Goal: Find specific page/section: Find specific page/section

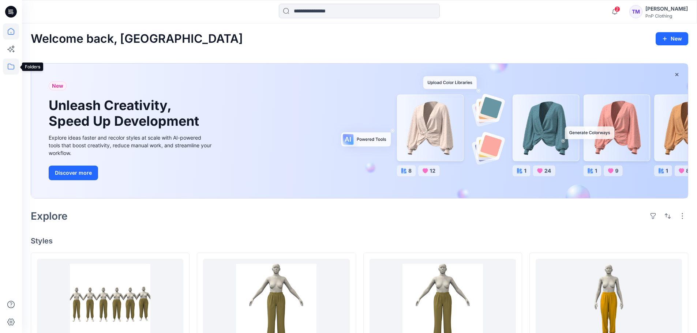
click at [11, 68] on icon at bounding box center [11, 67] width 16 height 16
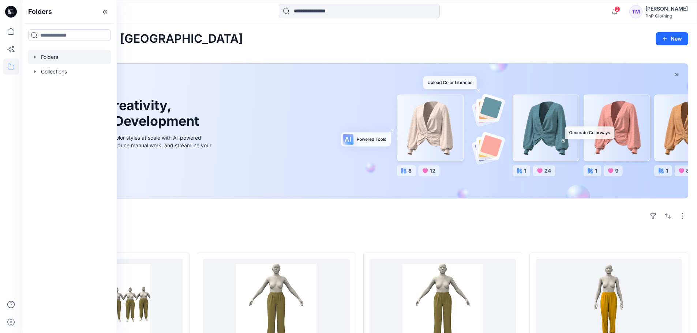
click at [35, 57] on icon "button" at bounding box center [34, 57] width 1 height 3
click at [42, 72] on icon "button" at bounding box center [42, 71] width 1 height 3
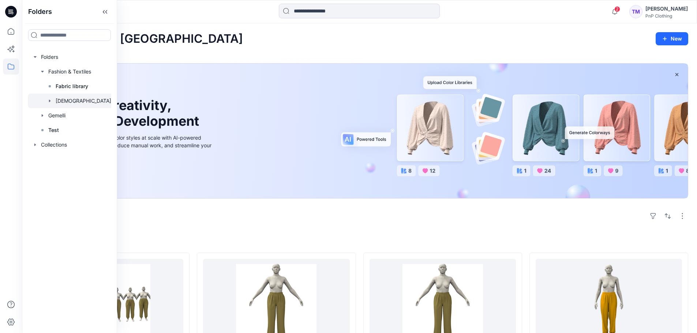
click at [67, 98] on div at bounding box center [83, 101] width 110 height 15
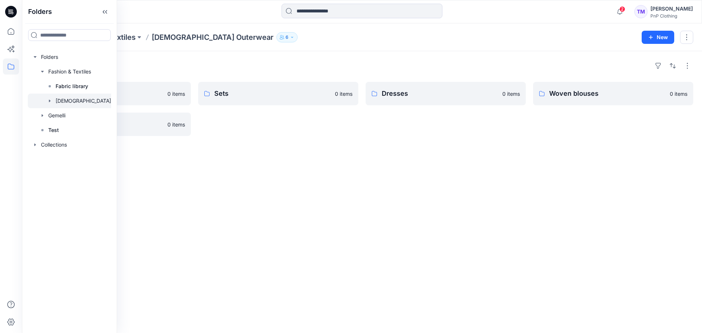
click at [257, 168] on div "Folders Shorts 0 items Woven pants 0 items Sets 0 items Dresses 0 items Woven b…" at bounding box center [362, 192] width 680 height 282
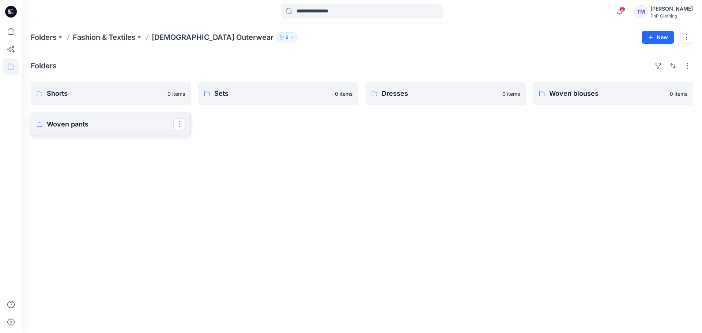
click at [122, 123] on p "Woven pants" at bounding box center [110, 124] width 127 height 10
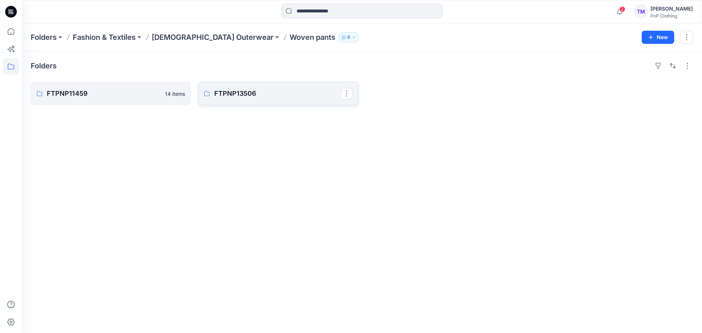
click at [252, 97] on p "FTPNP13506" at bounding box center [277, 94] width 127 height 10
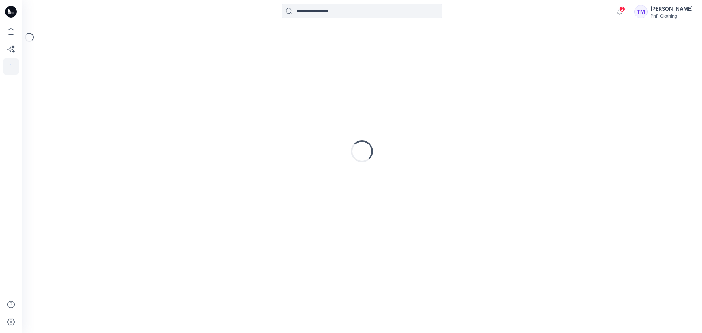
click at [252, 97] on div "Loading..." at bounding box center [362, 151] width 663 height 183
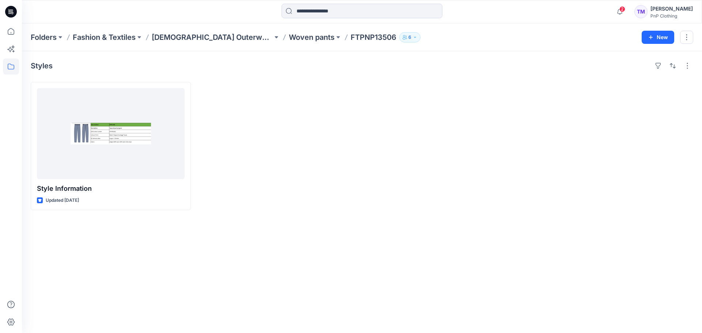
click at [289, 37] on p "Woven pants" at bounding box center [312, 37] width 46 height 10
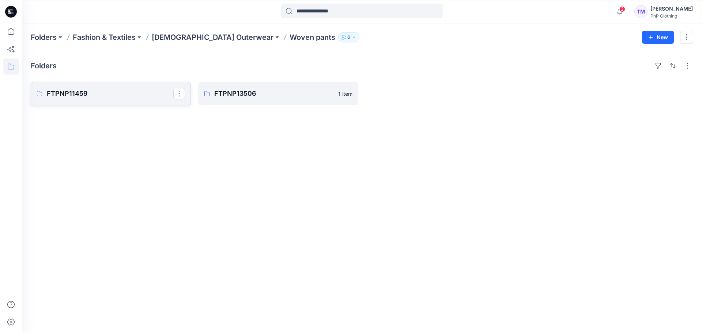
click at [92, 96] on p "FTPNP11459" at bounding box center [110, 94] width 127 height 10
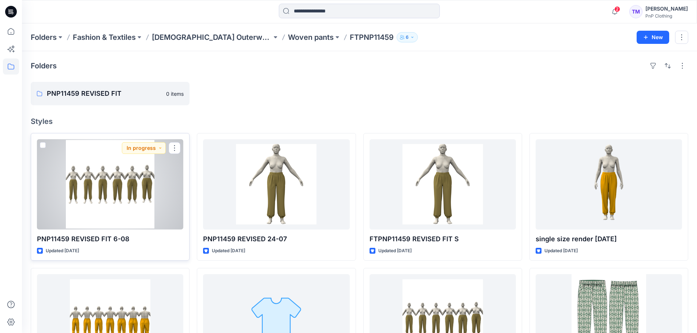
click at [120, 188] on div at bounding box center [110, 184] width 146 height 90
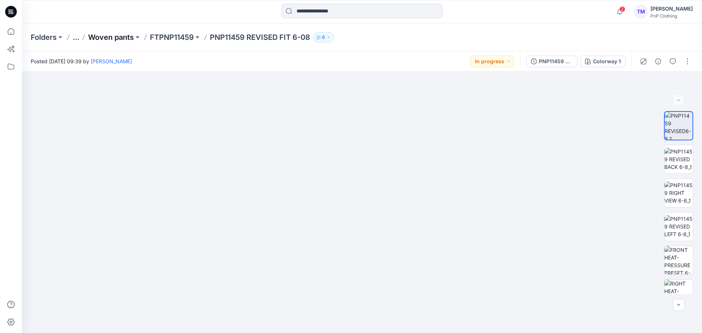
click at [123, 38] on p "Woven pants" at bounding box center [111, 37] width 46 height 10
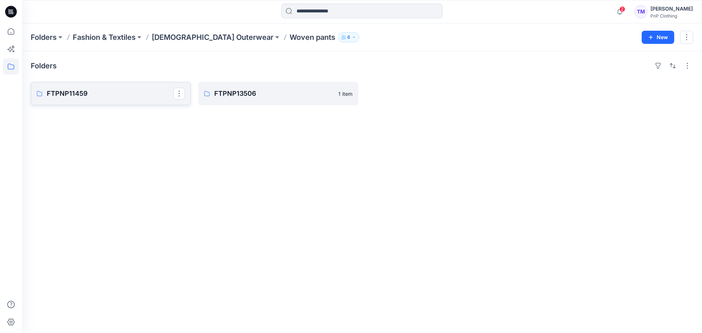
click at [122, 99] on link "FTPNP11459" at bounding box center [111, 93] width 160 height 23
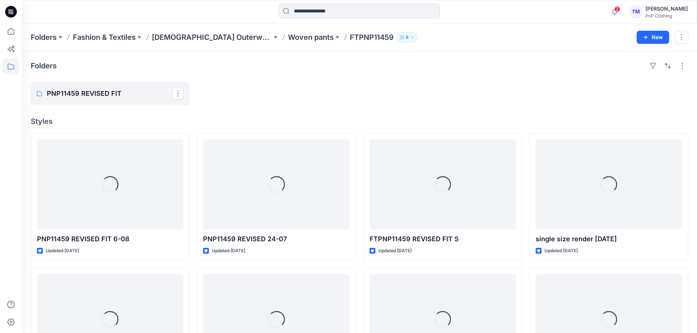
click at [122, 99] on link "PNP11459 REVISED FIT" at bounding box center [110, 93] width 159 height 23
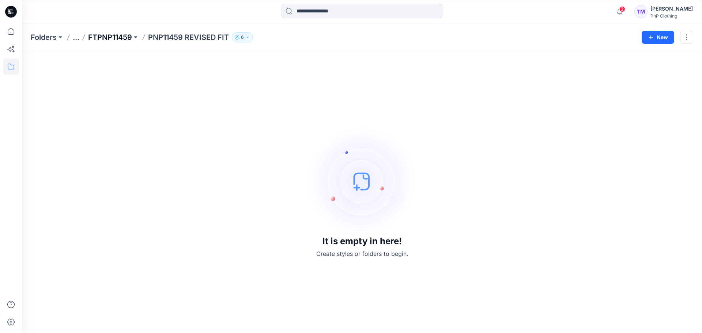
click at [120, 39] on p "FTPNP11459" at bounding box center [110, 37] width 44 height 10
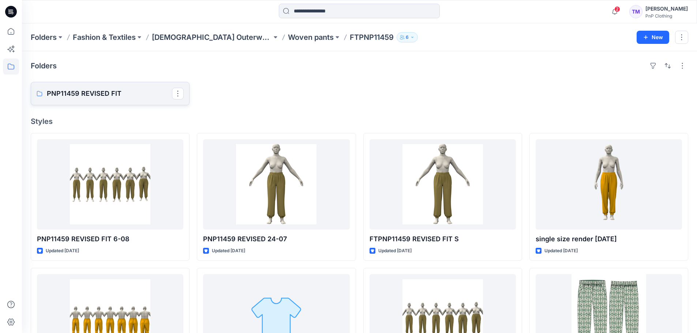
click at [102, 88] on link "PNP11459 REVISED FIT" at bounding box center [110, 93] width 159 height 23
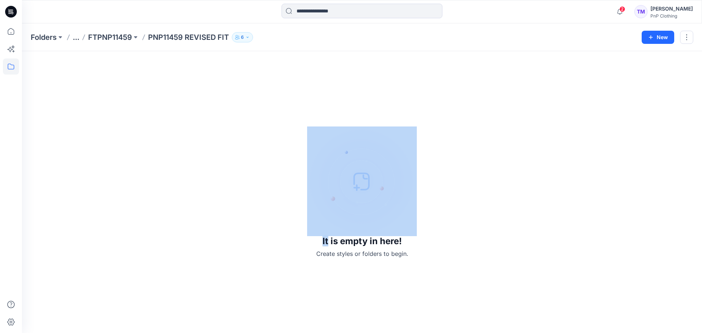
drag, startPoint x: 231, startPoint y: 120, endPoint x: 227, endPoint y: 114, distance: 7.1
click at [231, 121] on div "It is empty in here! Create styles or folders to begin." at bounding box center [362, 192] width 663 height 264
click at [114, 37] on p "FTPNP11459" at bounding box center [110, 37] width 44 height 10
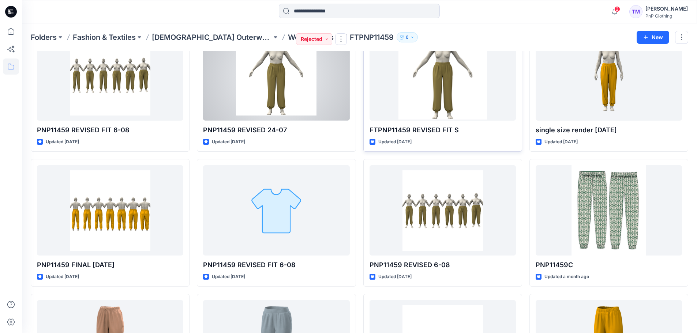
scroll to position [109, 0]
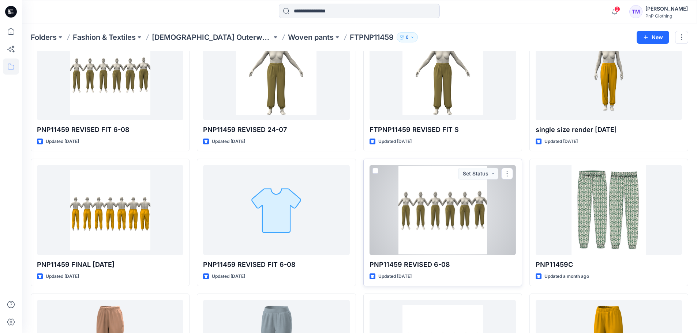
click at [440, 215] on div at bounding box center [442, 210] width 146 height 90
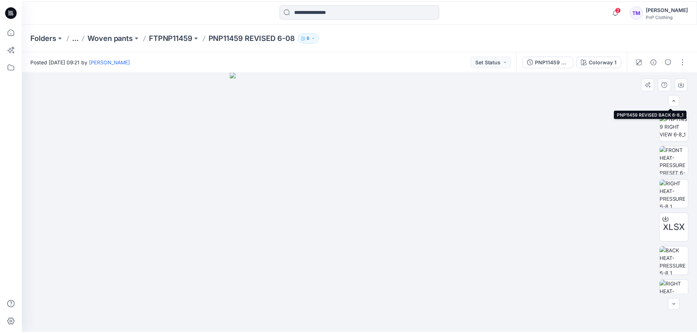
scroll to position [116, 0]
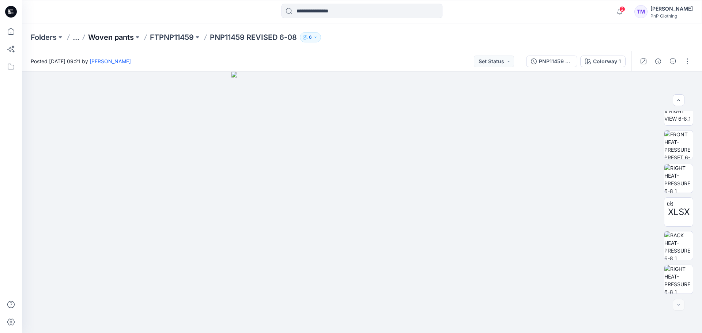
click at [114, 38] on p "Woven pants" at bounding box center [111, 37] width 46 height 10
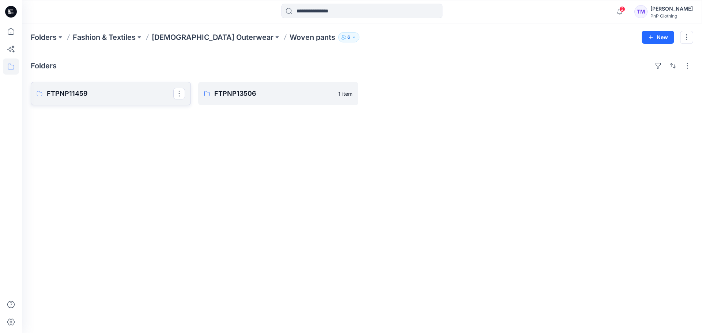
click at [86, 97] on p "FTPNP11459" at bounding box center [110, 94] width 127 height 10
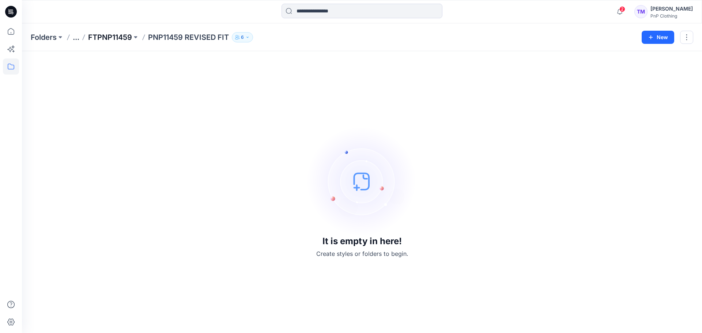
click at [108, 41] on p "FTPNP11459" at bounding box center [110, 37] width 44 height 10
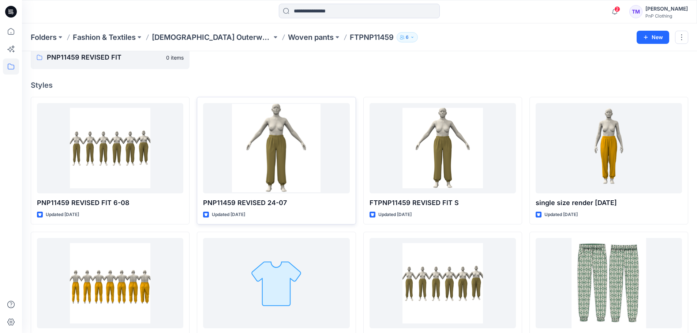
scroll to position [37, 0]
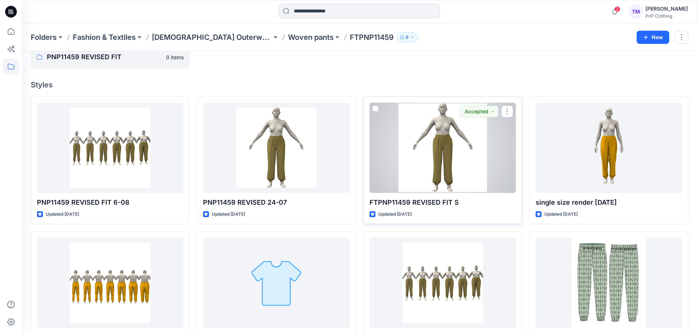
click at [414, 155] on div at bounding box center [442, 148] width 146 height 90
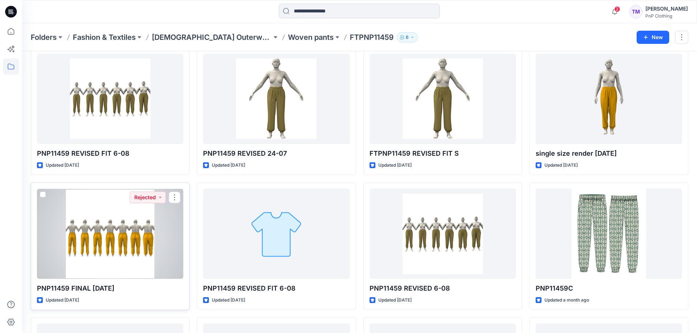
scroll to position [85, 0]
click at [135, 235] on div at bounding box center [110, 234] width 146 height 90
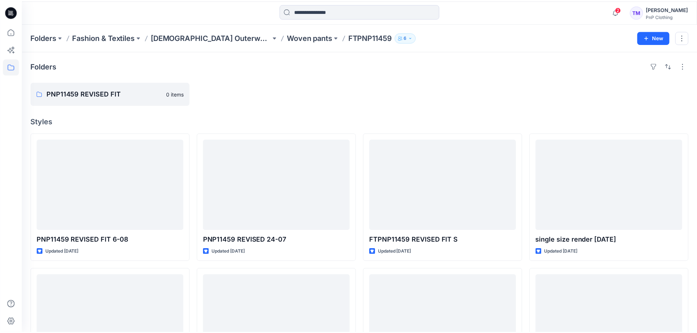
scroll to position [85, 0]
